Goal: Check status: Check status

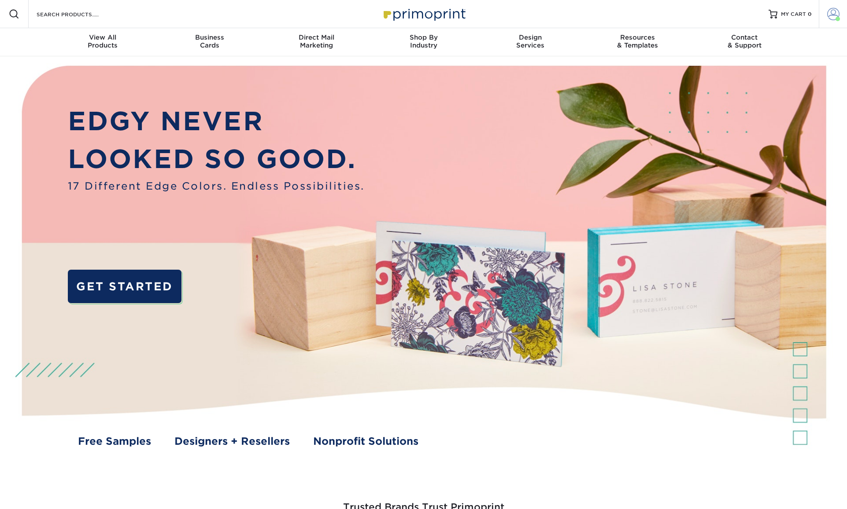
click at [822, 15] on link "Account" at bounding box center [833, 14] width 28 height 28
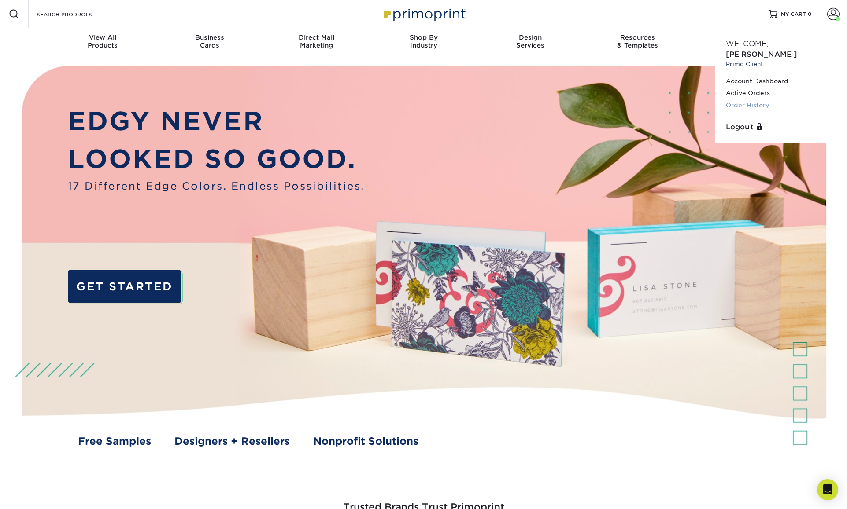
click at [752, 100] on link "Order History" at bounding box center [781, 106] width 111 height 12
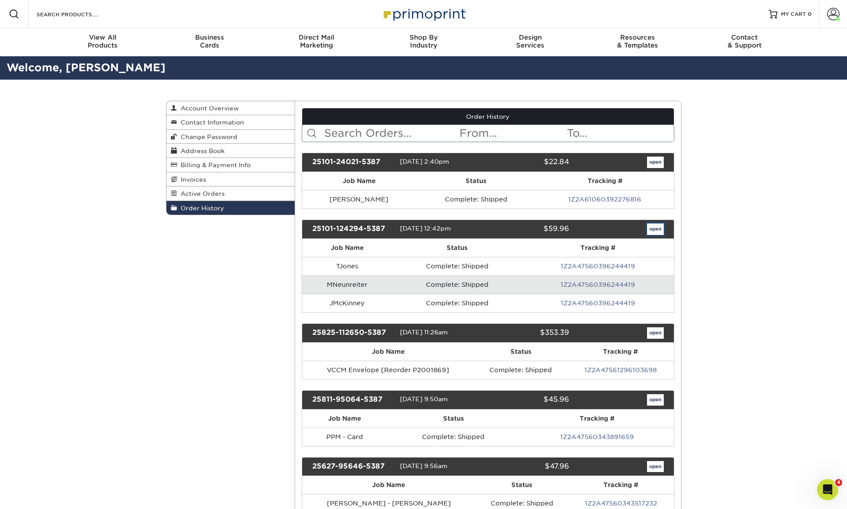
click at [655, 228] on link "open" at bounding box center [655, 229] width 17 height 11
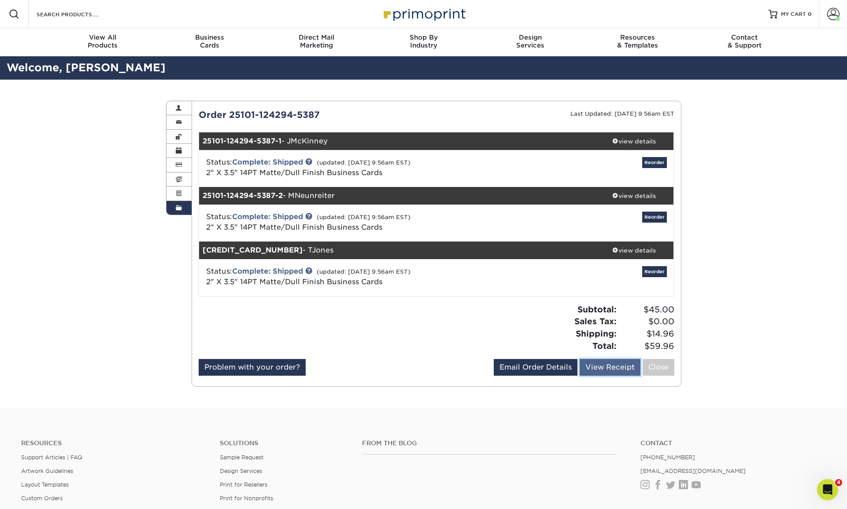
click at [614, 362] on link "View Receipt" at bounding box center [609, 367] width 61 height 17
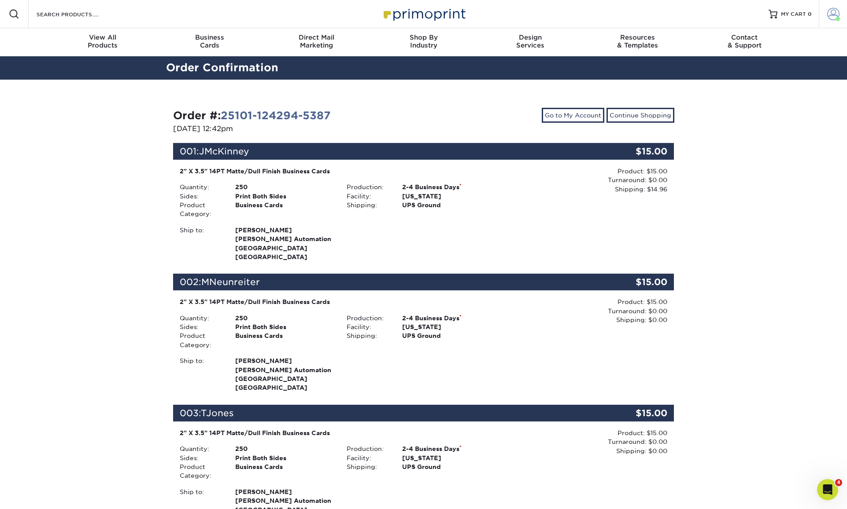
click at [828, 20] on span at bounding box center [833, 14] width 12 height 12
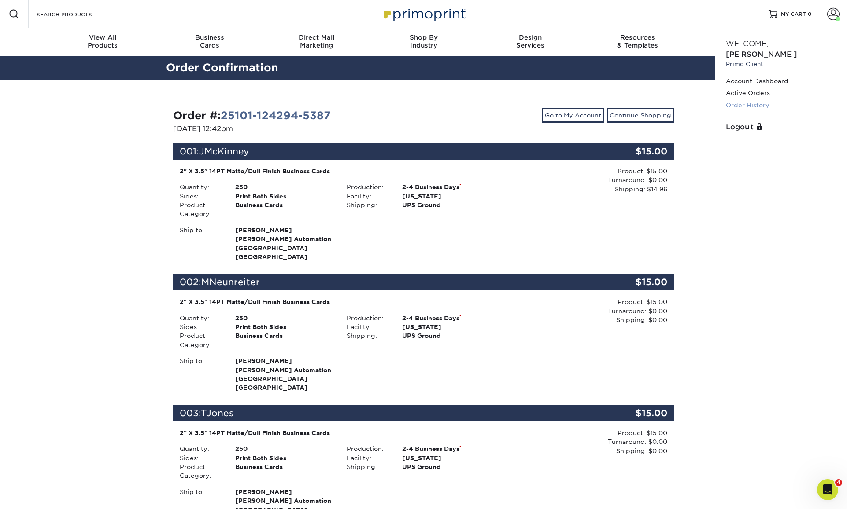
click at [739, 100] on link "Order History" at bounding box center [781, 106] width 111 height 12
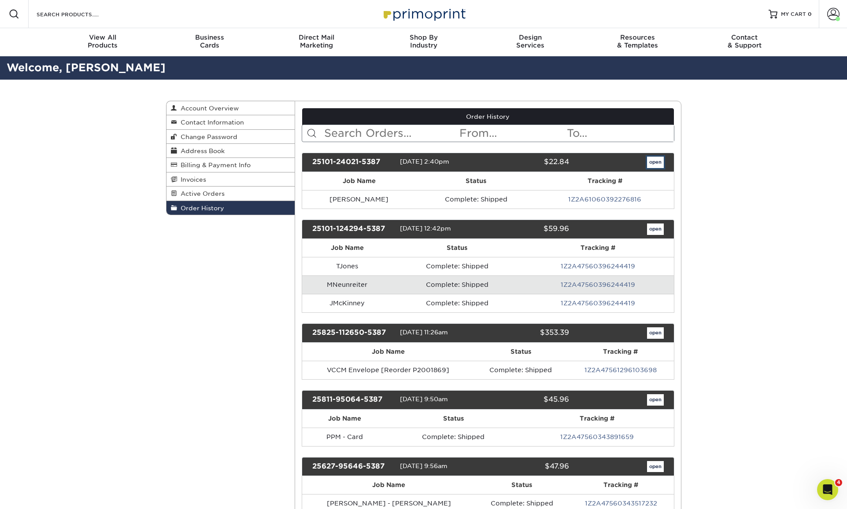
click at [661, 162] on link "open" at bounding box center [655, 162] width 17 height 11
